Goal: Information Seeking & Learning: Learn about a topic

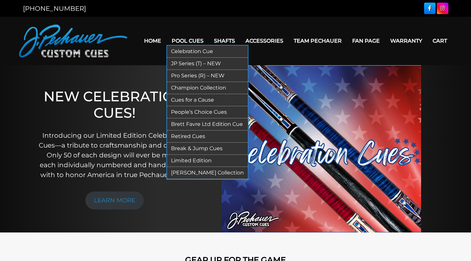
scroll to position [1, 0]
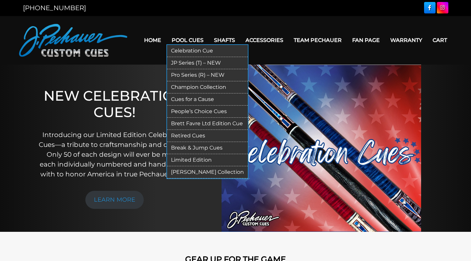
click at [197, 63] on link "JP Series (T) – NEW" at bounding box center [207, 63] width 81 height 12
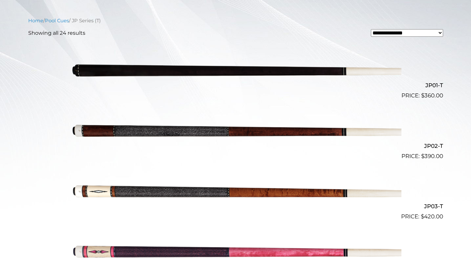
scroll to position [169, 0]
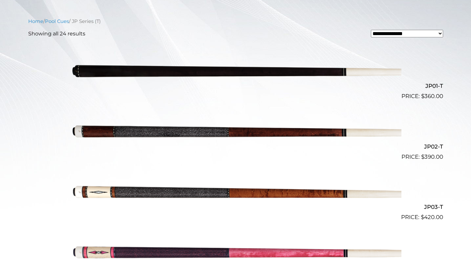
click at [390, 133] on img at bounding box center [236, 130] width 332 height 55
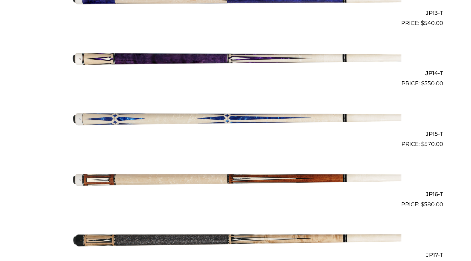
scroll to position [972, 0]
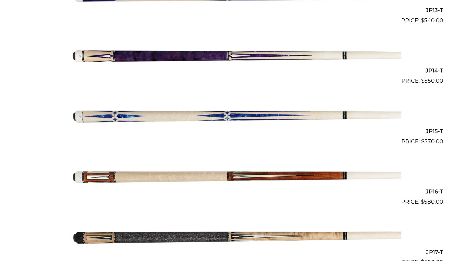
click at [221, 116] on img at bounding box center [236, 115] width 332 height 55
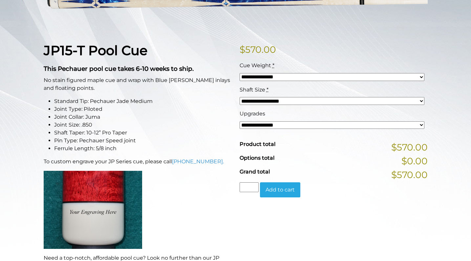
scroll to position [132, 0]
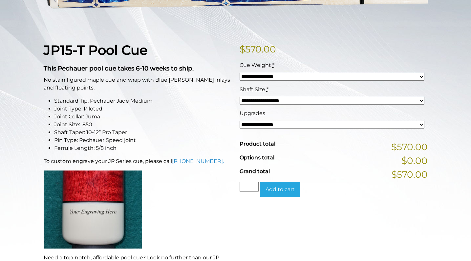
click at [352, 99] on select "**********" at bounding box center [332, 101] width 185 height 8
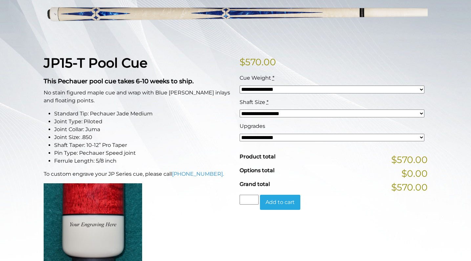
scroll to position [118, 0]
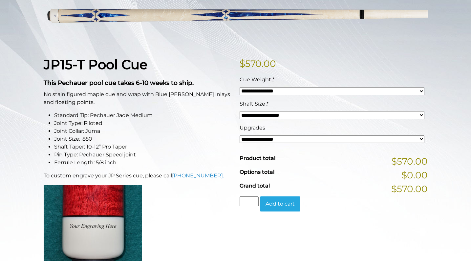
click at [91, 123] on li "Joint Type: Piloted" at bounding box center [143, 124] width 178 height 8
click at [113, 141] on li "Joint Size: .850" at bounding box center [143, 139] width 178 height 8
click at [73, 148] on li "Shaft Taper: 10-12” Pro Taper" at bounding box center [143, 147] width 178 height 8
click at [158, 149] on li "Shaft Taper: 10-12” Pro Taper" at bounding box center [143, 147] width 178 height 8
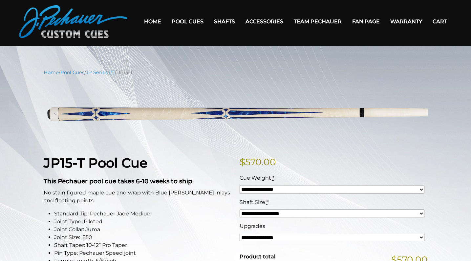
scroll to position [19, 0]
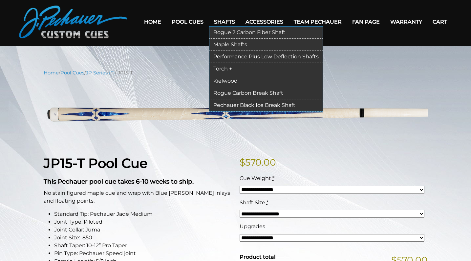
click at [226, 31] on link "Rogue 2 Carbon Fiber Shaft" at bounding box center [266, 33] width 113 height 12
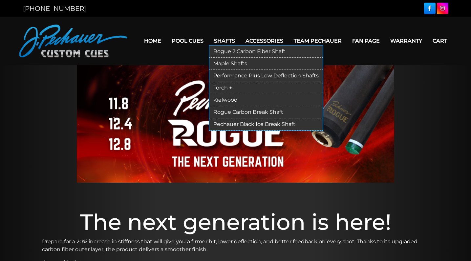
click at [228, 62] on link "Maple Shafts" at bounding box center [266, 64] width 113 height 12
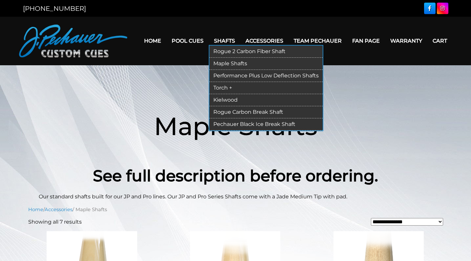
click at [245, 74] on link "Performance Plus Low Deflection Shafts" at bounding box center [266, 76] width 113 height 12
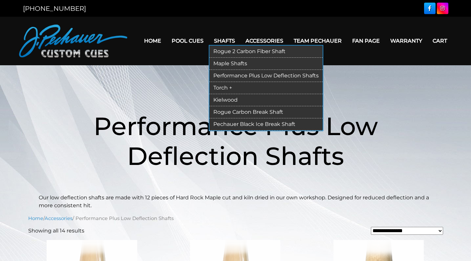
click at [227, 87] on link "Torch +" at bounding box center [266, 88] width 113 height 12
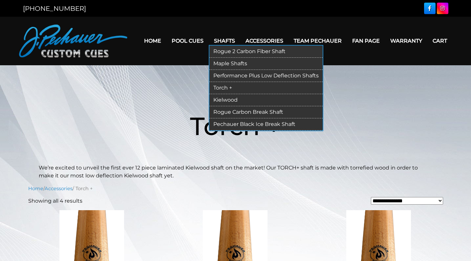
click at [234, 89] on link "Torch +" at bounding box center [266, 88] width 113 height 12
click at [225, 45] on ul "Rogue 2 Carbon Fiber Shaft Maple Shafts Performance Plus Low Deflection Shafts …" at bounding box center [266, 88] width 115 height 86
click at [230, 99] on link "Kielwood" at bounding box center [266, 100] width 113 height 12
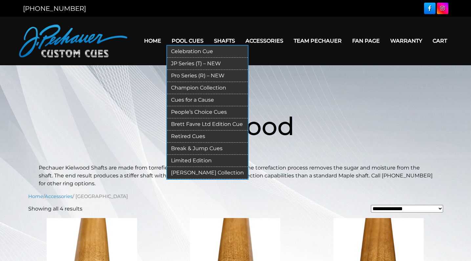
click at [204, 87] on link "Champion Collection" at bounding box center [207, 88] width 81 height 12
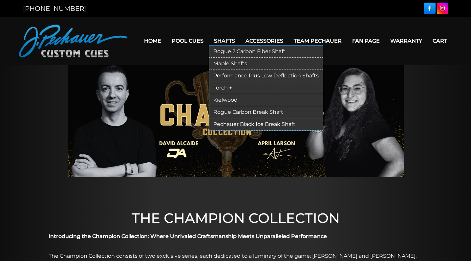
click at [228, 54] on link "Rogue 2 Carbon Fiber Shaft" at bounding box center [266, 52] width 113 height 12
